Goal: Information Seeking & Learning: Learn about a topic

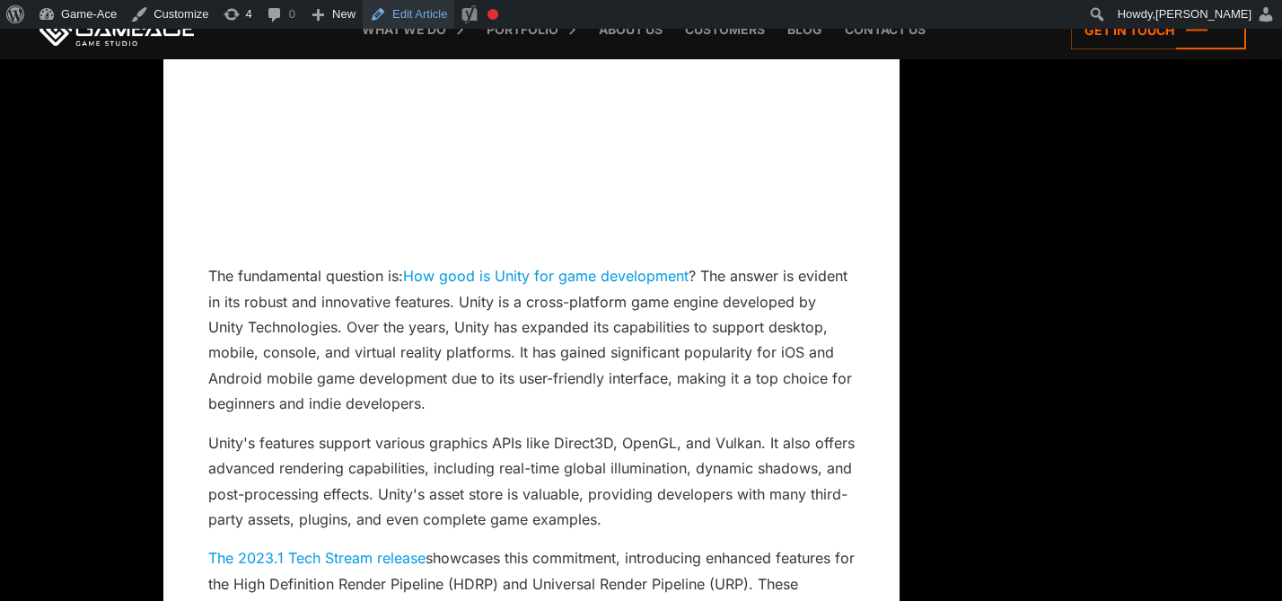
click at [432, 20] on link "Edit Article" at bounding box center [409, 14] width 92 height 29
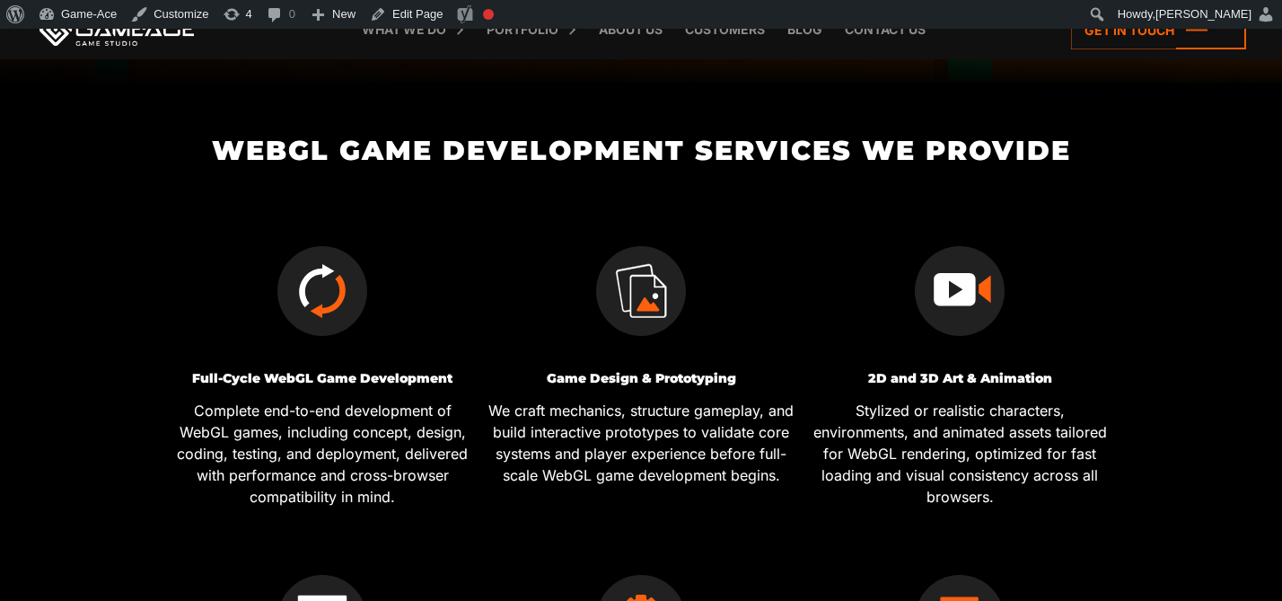
scroll to position [519, 0]
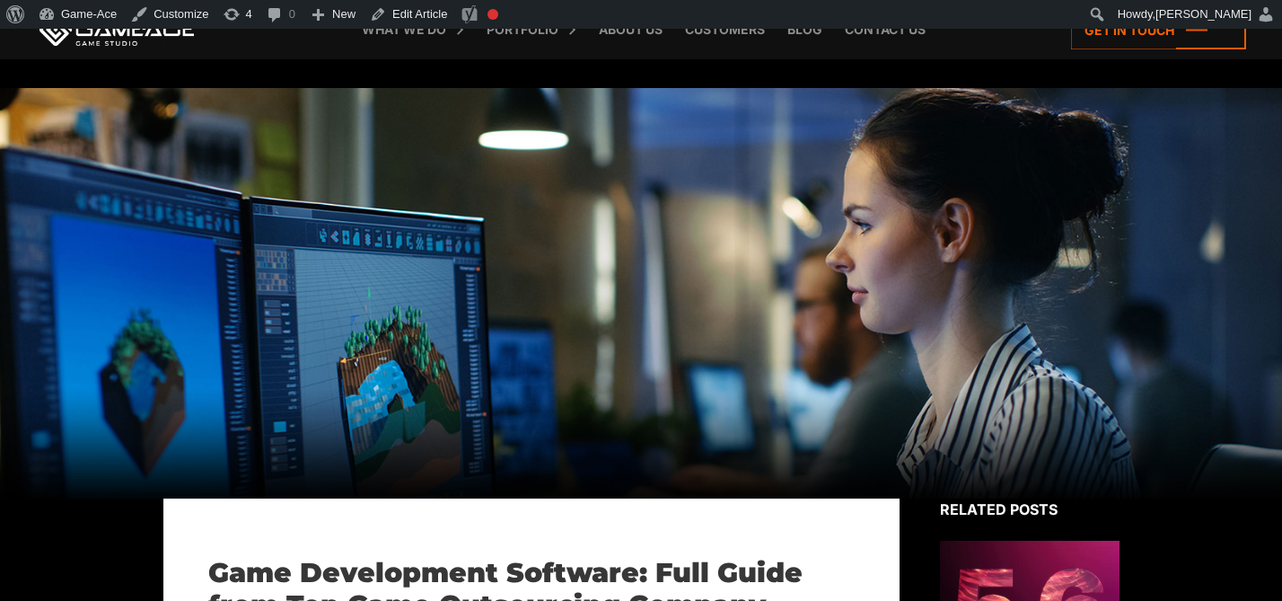
click at [351, 410] on div at bounding box center [641, 293] width 1282 height 410
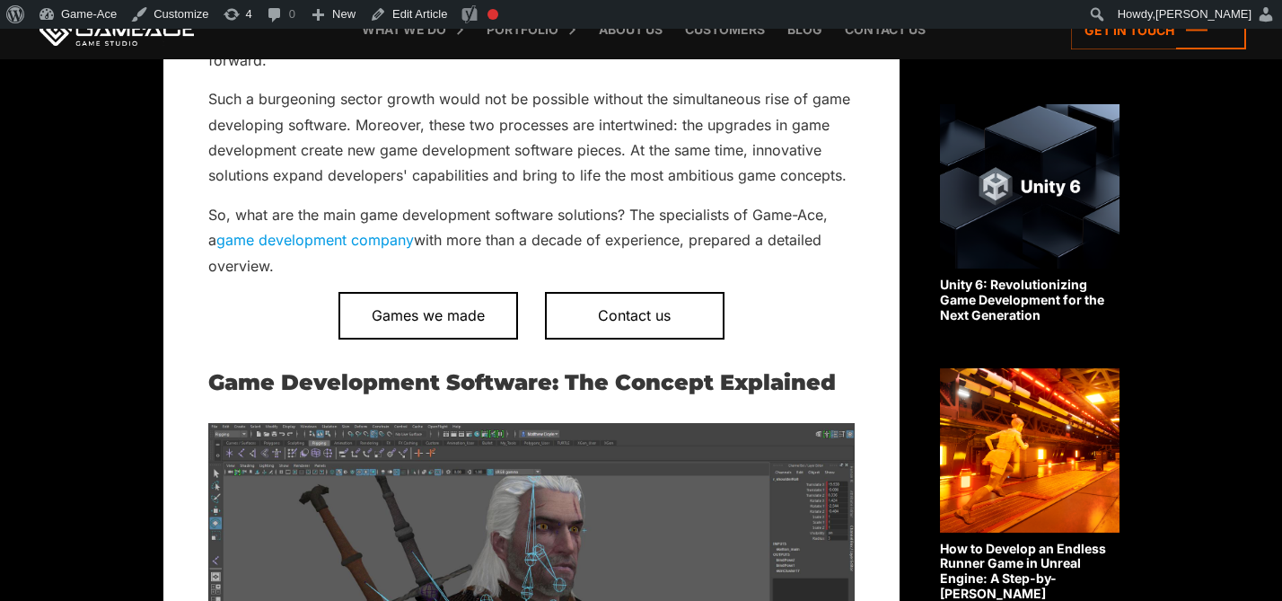
scroll to position [3504, 0]
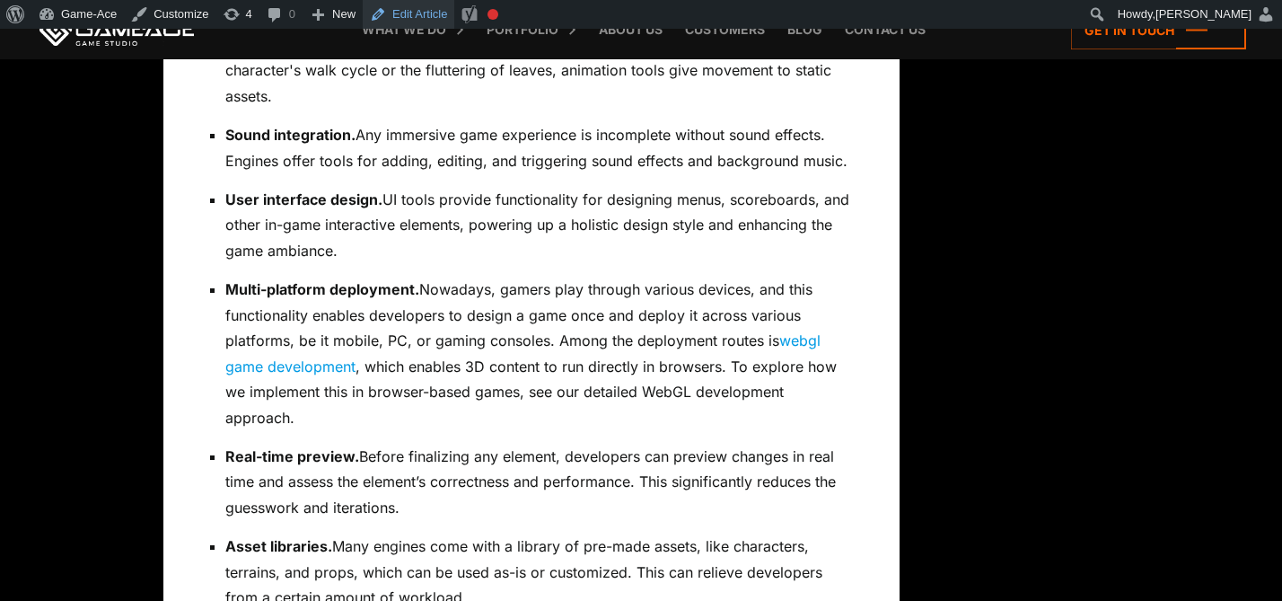
click at [428, 15] on link "Edit Article" at bounding box center [409, 14] width 92 height 29
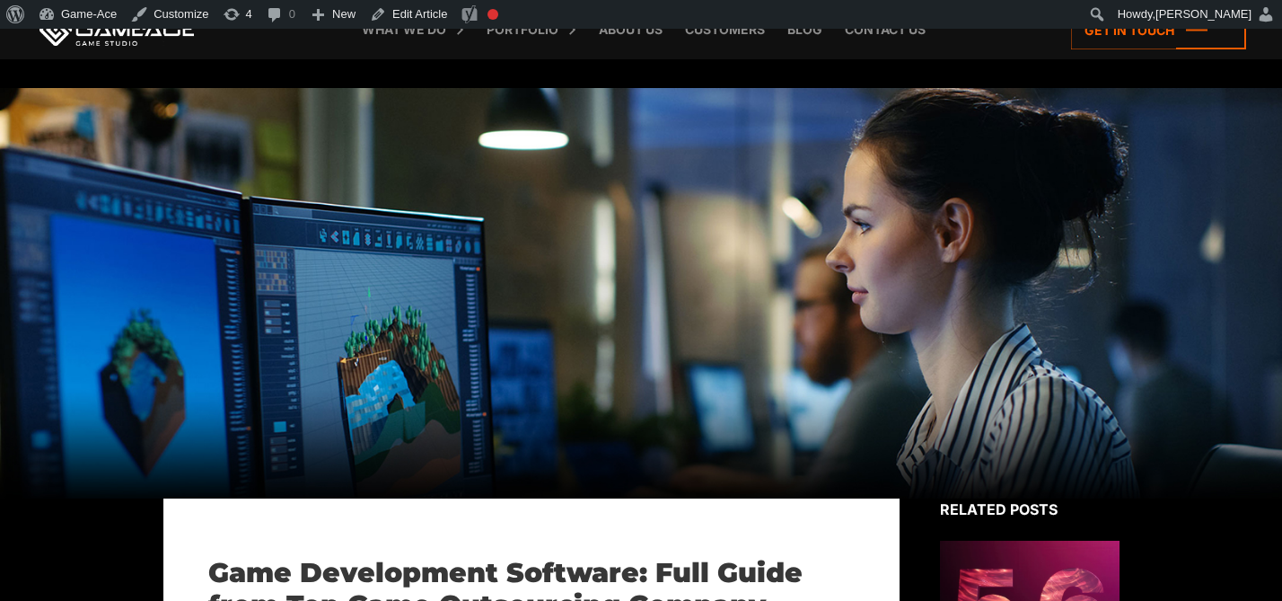
scroll to position [3504, 0]
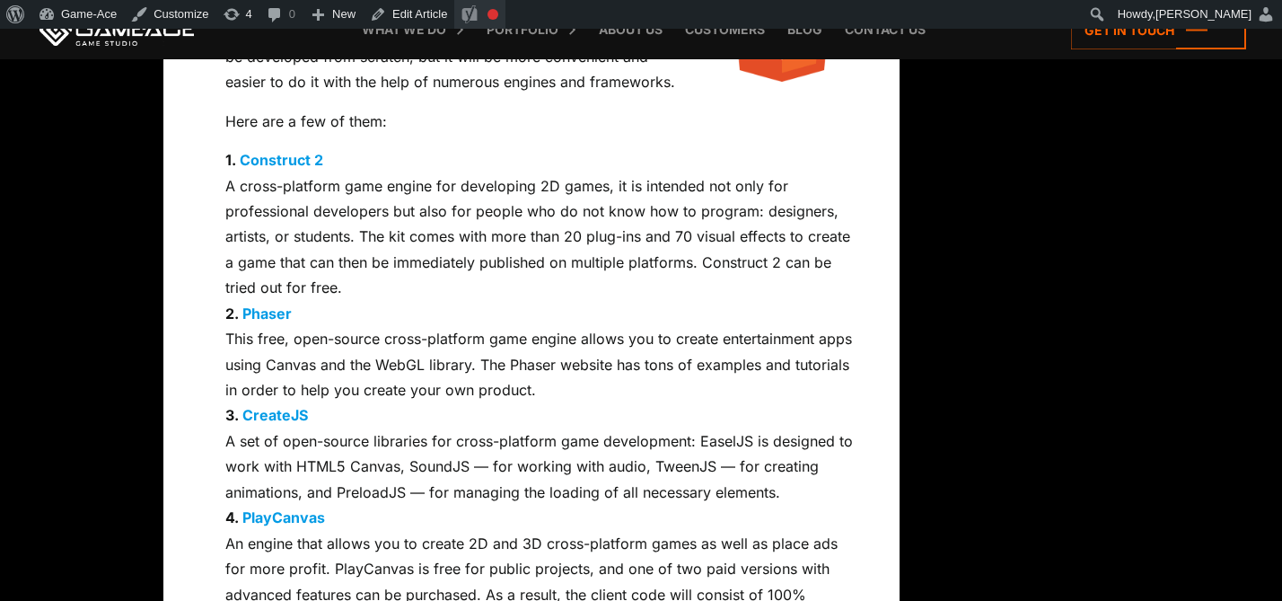
scroll to position [9420, 0]
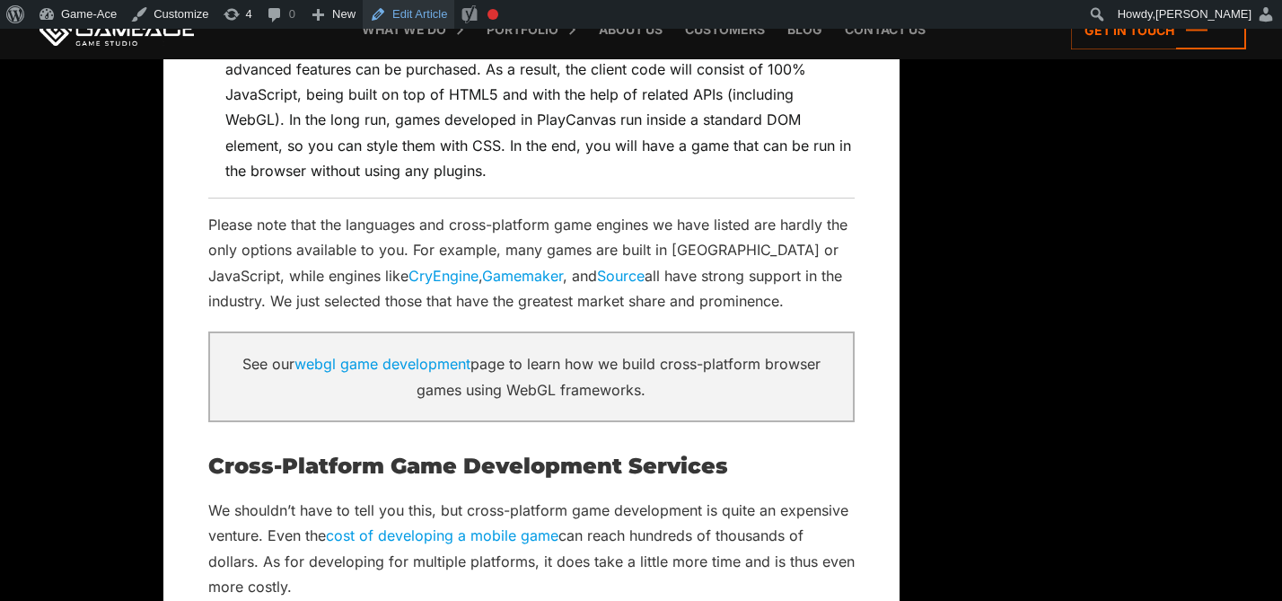
click at [407, 9] on link "Edit Article" at bounding box center [409, 14] width 92 height 29
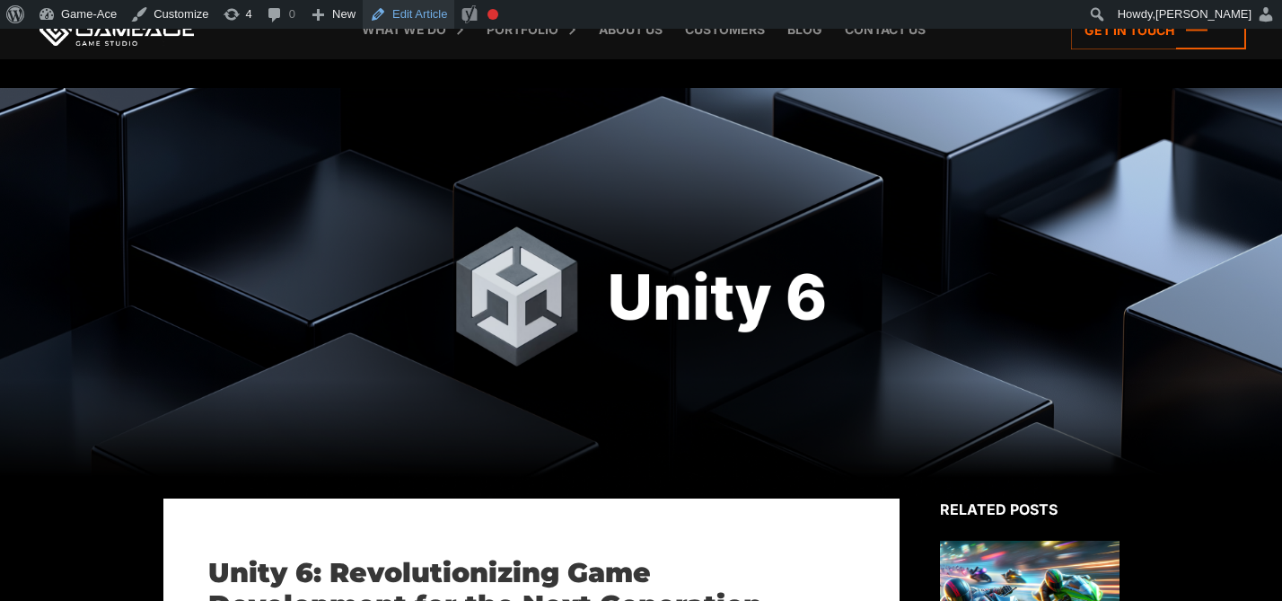
click at [435, 22] on link "Edit Article" at bounding box center [409, 14] width 92 height 29
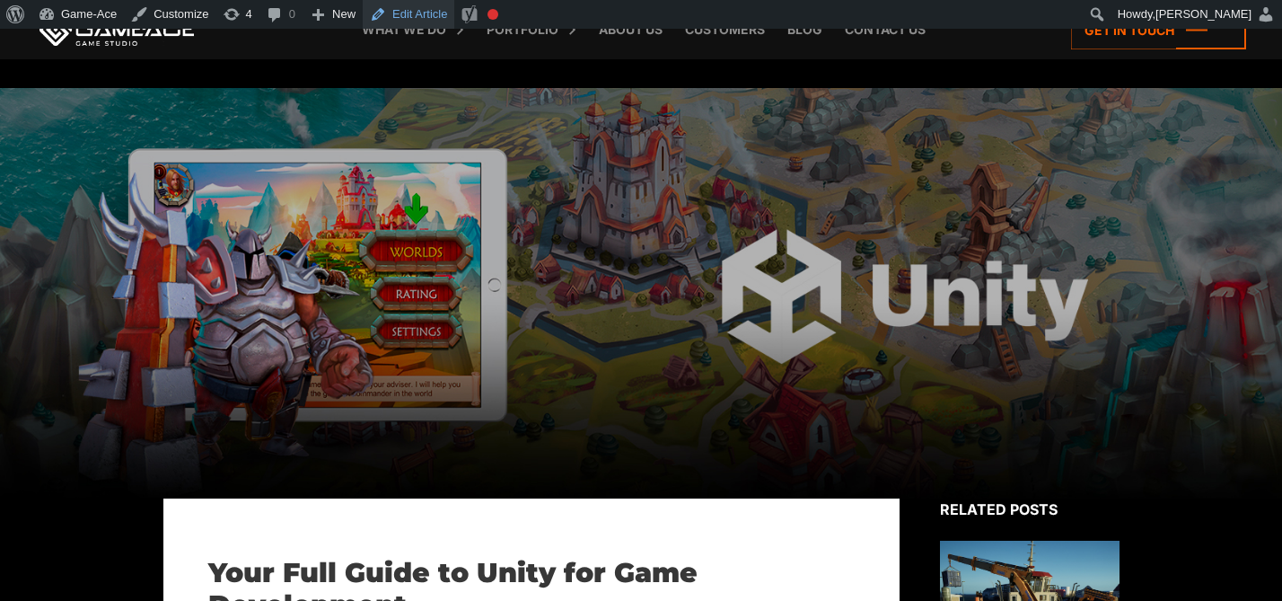
click at [416, 13] on link "Edit Article" at bounding box center [409, 14] width 92 height 29
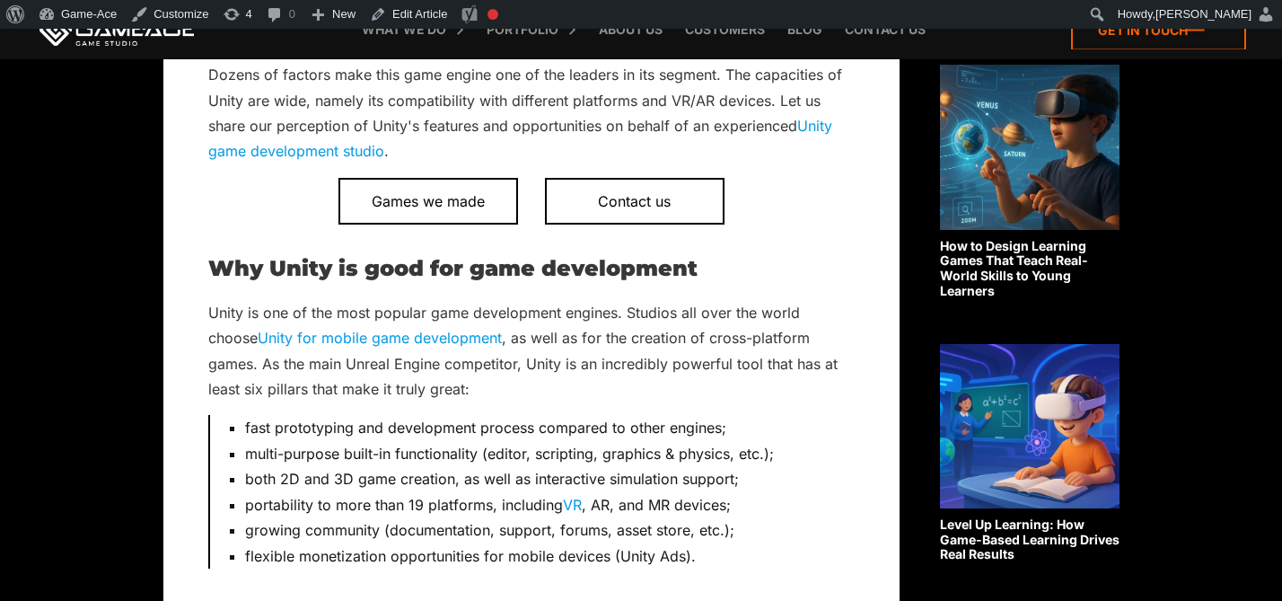
scroll to position [3703, 0]
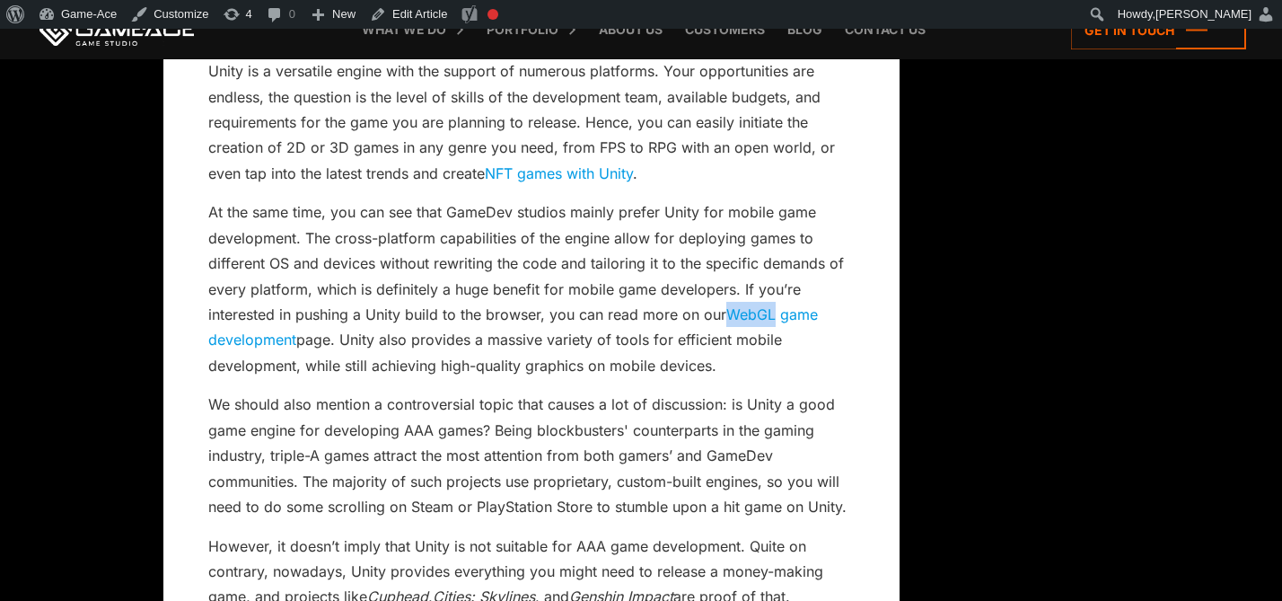
click at [794, 313] on link "WebGL game development" at bounding box center [512, 326] width 609 height 43
